Goal: Task Accomplishment & Management: Manage account settings

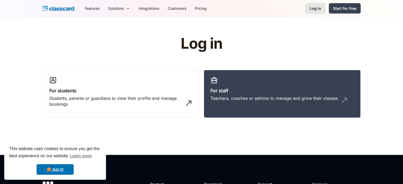
click at [319, 8] on div "Log in" at bounding box center [315, 9] width 11 height 6
click at [282, 85] on link "For staff Teachers, coaches or admins to manage and grow their classes" at bounding box center [282, 94] width 157 height 48
